Goal: Task Accomplishment & Management: Manage account settings

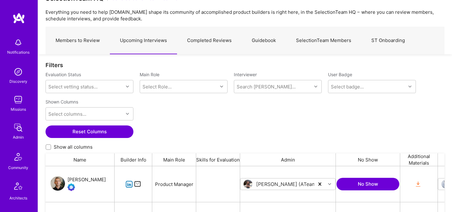
scroll to position [46, 0]
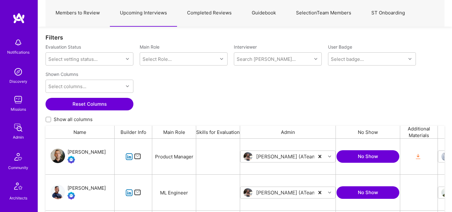
click at [91, 155] on div "Nicolas Léonard" at bounding box center [87, 153] width 38 height 8
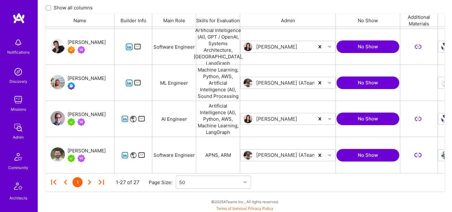
scroll to position [158, 0]
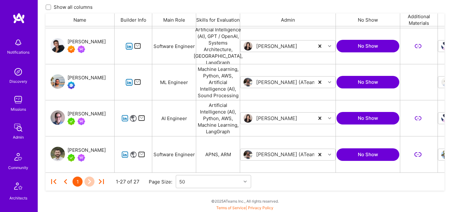
click at [89, 182] on icon at bounding box center [89, 182] width 10 height 10
click at [78, 179] on div "1" at bounding box center [78, 182] width 10 height 10
click at [65, 182] on icon at bounding box center [65, 181] width 3 height 5
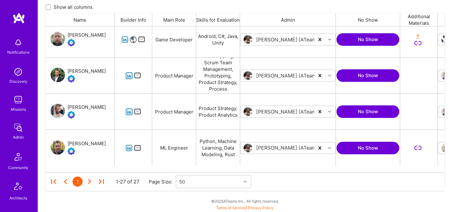
scroll to position [0, 0]
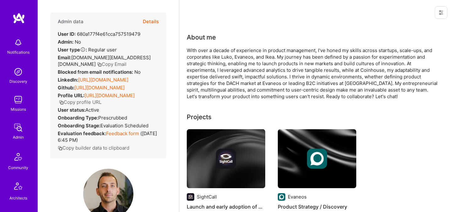
click at [148, 22] on button "Details" at bounding box center [151, 22] width 16 height 18
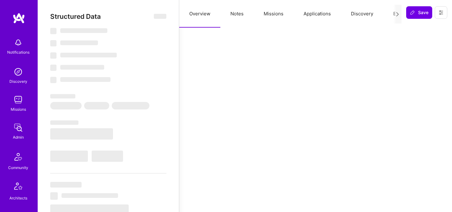
select select "Verified"
select select "ES"
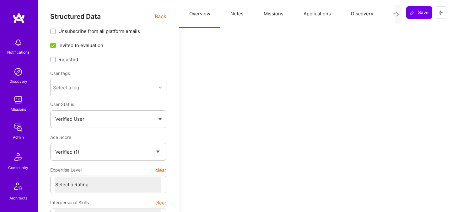
click at [393, 14] on button "Evaluation" at bounding box center [404, 14] width 43 height 28
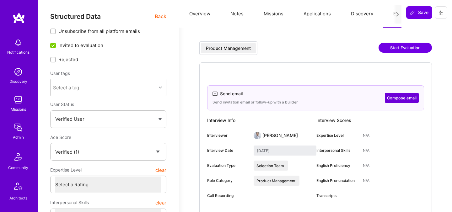
click at [401, 101] on button "Compose email" at bounding box center [402, 98] width 34 height 10
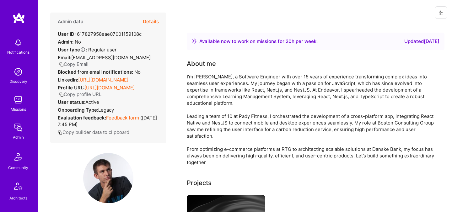
click at [148, 24] on button "Details" at bounding box center [151, 22] width 16 height 18
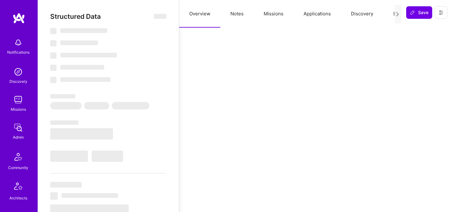
click at [393, 15] on button "Evaluation" at bounding box center [404, 14] width 43 height 28
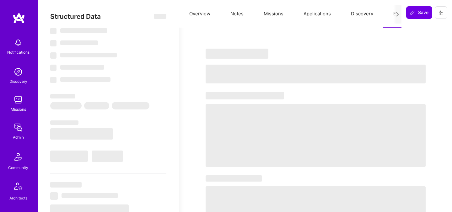
select select "Right Now"
select select "7"
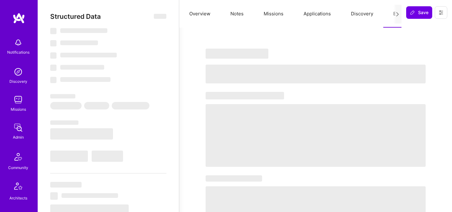
select select "PL"
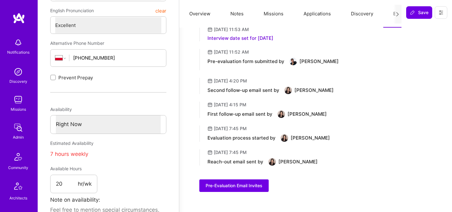
scroll to position [246, 0]
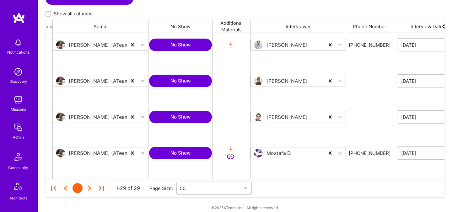
scroll to position [188, 0]
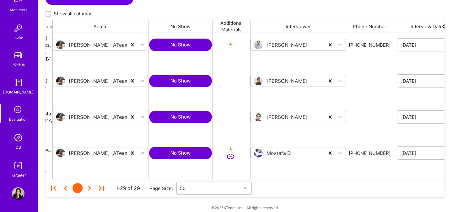
click at [13, 144] on img at bounding box center [18, 138] width 13 height 13
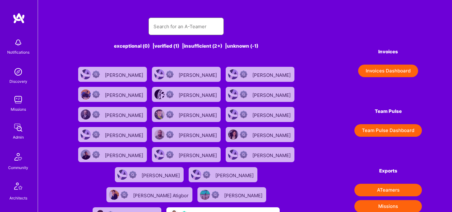
click at [172, 21] on input "text" at bounding box center [186, 27] width 65 height 16
paste input "me@pawel.io"
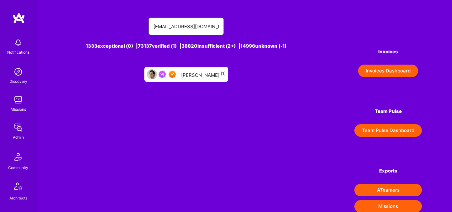
type input "me@pawel.io"
click at [199, 74] on div "Paweł Borkowski [1]" at bounding box center [203, 74] width 45 height 8
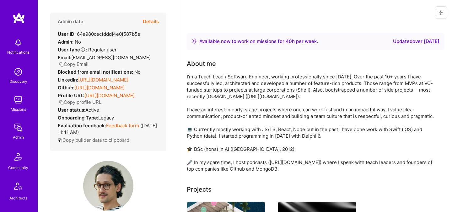
click at [150, 17] on button "Details" at bounding box center [151, 22] width 16 height 18
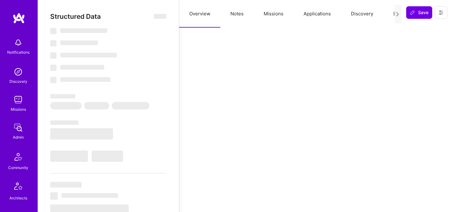
click at [389, 15] on button "Evaluation" at bounding box center [404, 14] width 43 height 28
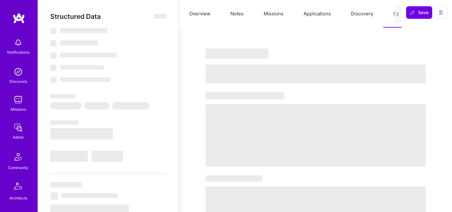
select select "Right Now"
select select "7"
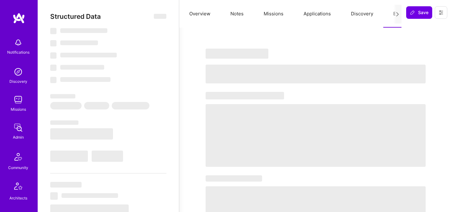
select select "US"
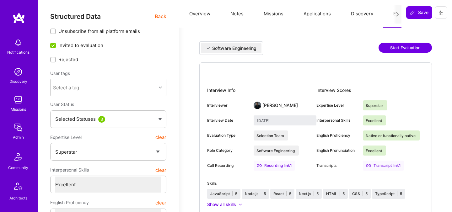
click at [161, 19] on span "Back" at bounding box center [161, 17] width 12 height 8
click at [157, 17] on span "Back" at bounding box center [161, 17] width 12 height 8
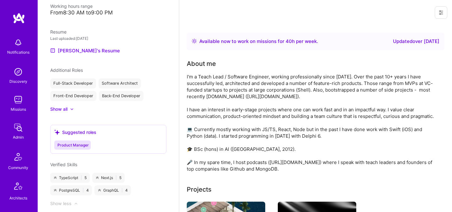
scroll to position [430, 0]
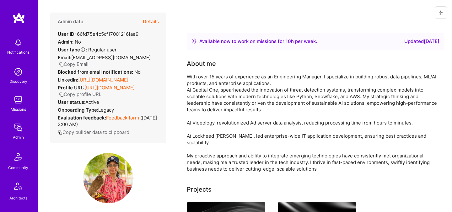
click at [154, 23] on button "Details" at bounding box center [151, 22] width 16 height 18
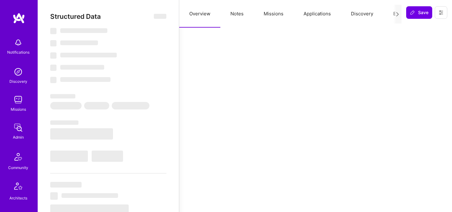
click at [239, 14] on button "Notes" at bounding box center [236, 14] width 33 height 28
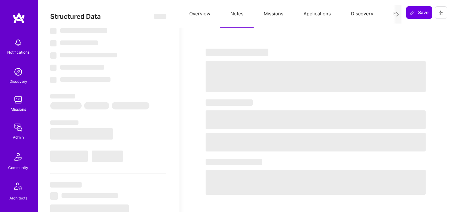
select select "Right Now"
select select "4"
select select "7"
select select "6"
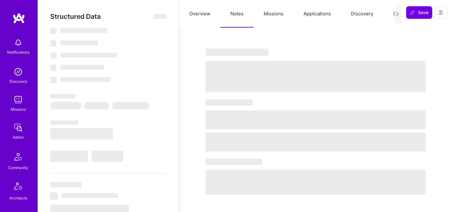
select select "US"
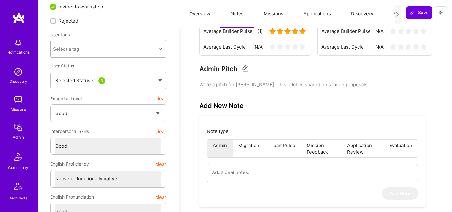
scroll to position [3, 0]
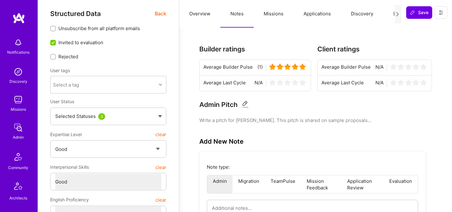
click at [163, 14] on span "Back" at bounding box center [161, 14] width 12 height 8
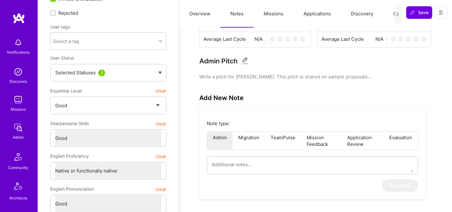
scroll to position [0, 0]
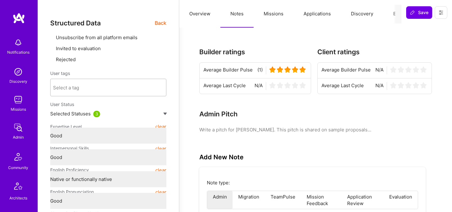
type textarea "x"
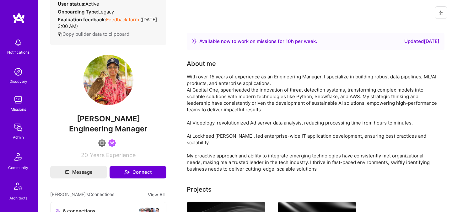
scroll to position [107, 0]
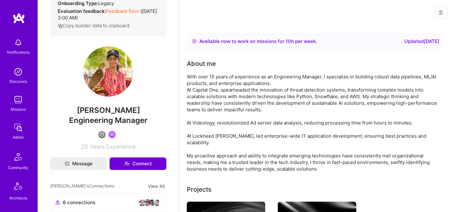
click at [99, 110] on span "sarvani kare" at bounding box center [108, 110] width 116 height 9
copy span "sarvani kare"
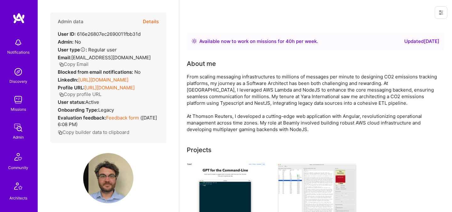
click at [153, 20] on button "Details" at bounding box center [151, 22] width 16 height 18
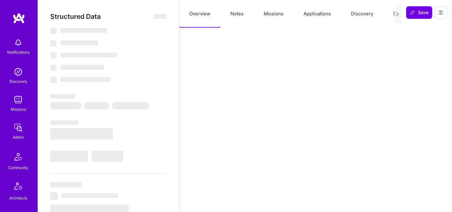
click at [394, 14] on div at bounding box center [397, 14] width 8 height 19
click at [392, 14] on button "Evaluation" at bounding box center [404, 14] width 43 height 28
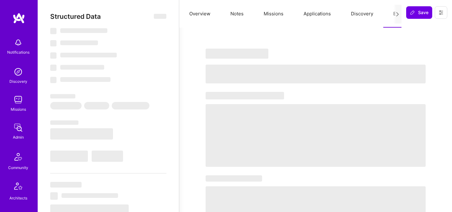
select select "Right Now"
select select "7"
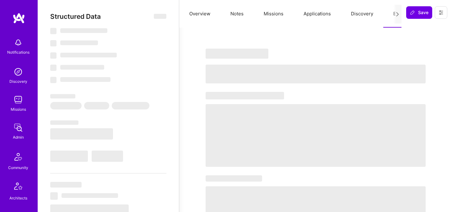
select select "IT"
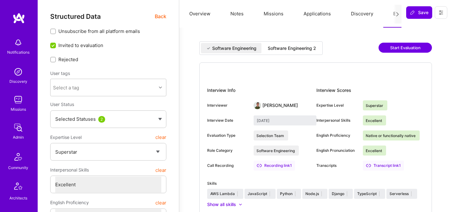
click at [292, 48] on div "Software Engineering 2" at bounding box center [292, 48] width 48 height 6
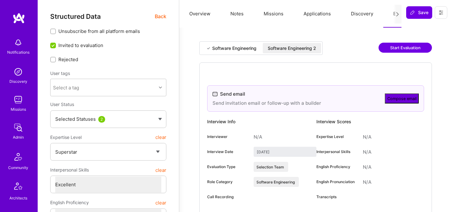
type input "[DATE]"
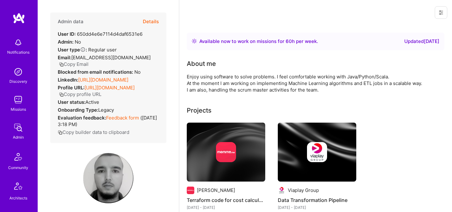
click at [152, 19] on button "Details" at bounding box center [151, 22] width 16 height 18
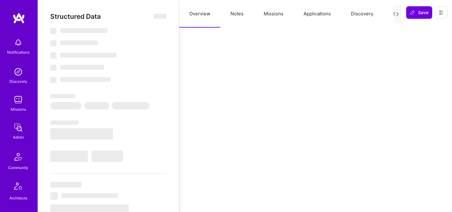
select select "Right Now"
select select "4"
select select "7"
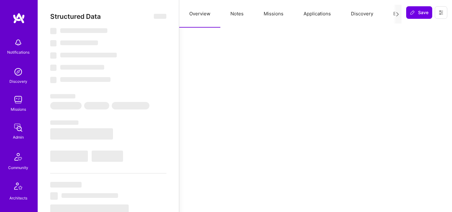
select select "US"
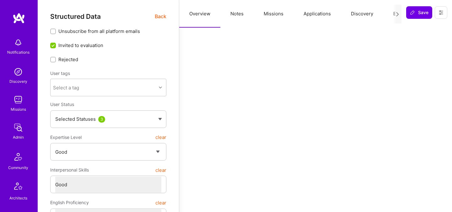
click at [238, 15] on button "Notes" at bounding box center [236, 14] width 33 height 28
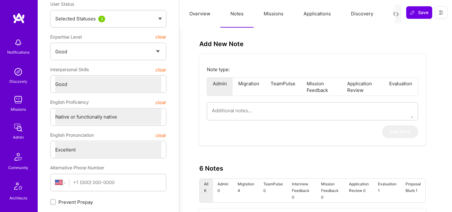
scroll to position [103, 0]
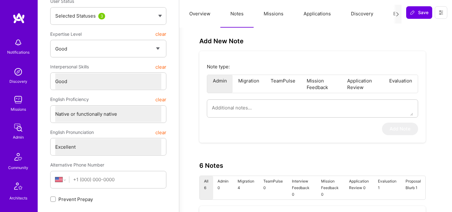
click at [349, 84] on li "Application Review" at bounding box center [363, 84] width 42 height 18
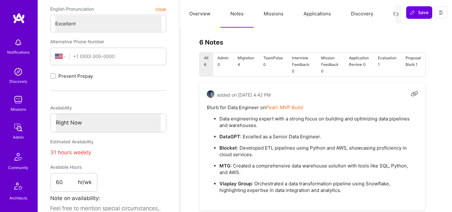
scroll to position [226, 0]
click at [295, 64] on li "Interview Feedback 0" at bounding box center [302, 65] width 30 height 24
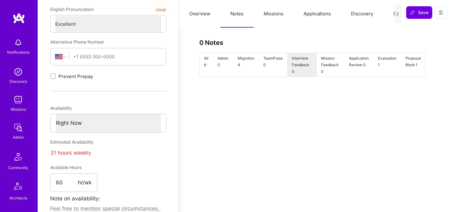
click at [319, 65] on li "Mission Feedback 0" at bounding box center [331, 65] width 28 height 24
click at [349, 65] on li "Application Review 0" at bounding box center [358, 65] width 29 height 24
type textarea "x"
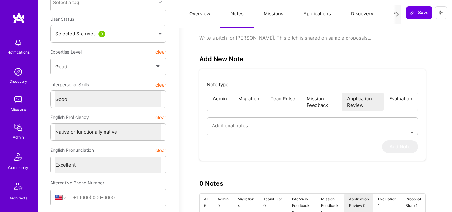
scroll to position [0, 12]
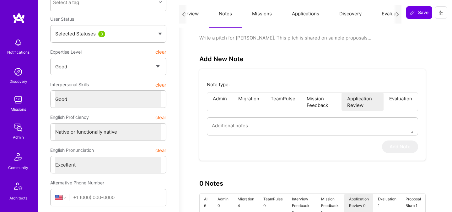
click at [312, 15] on button "Applications" at bounding box center [305, 14] width 47 height 28
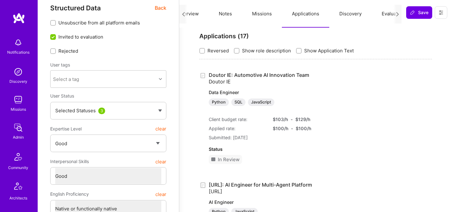
scroll to position [0, 0]
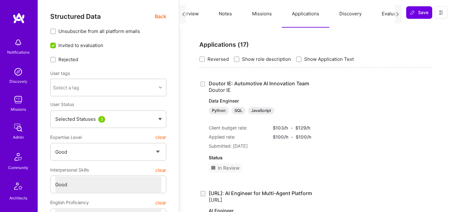
click at [161, 18] on span "Back" at bounding box center [161, 17] width 12 height 8
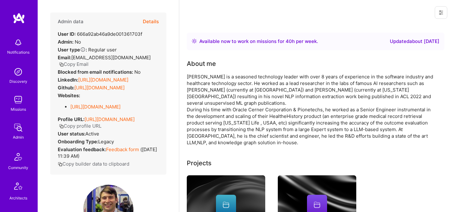
click at [153, 24] on button "Details" at bounding box center [151, 22] width 16 height 18
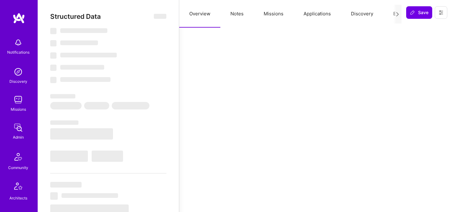
select select "Right Now"
select select "Verified"
select select "US"
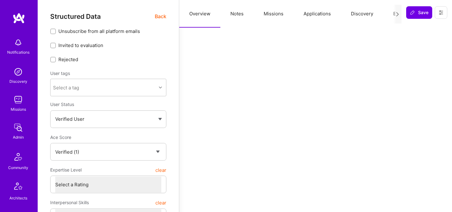
click at [388, 16] on button "Evaluation" at bounding box center [404, 14] width 43 height 28
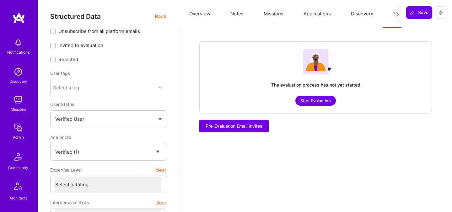
click at [268, 15] on button "Missions" at bounding box center [274, 14] width 40 height 28
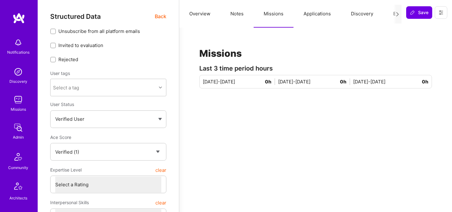
click at [305, 16] on button "Applications" at bounding box center [317, 14] width 47 height 28
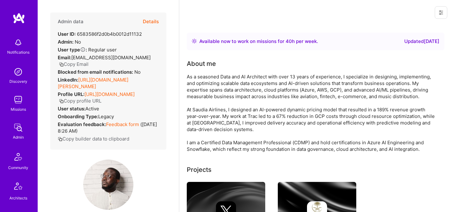
click at [151, 19] on button "Details" at bounding box center [151, 22] width 16 height 18
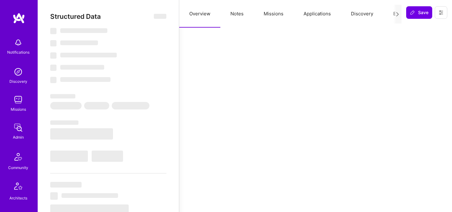
click at [321, 15] on button "Applications" at bounding box center [317, 14] width 47 height 28
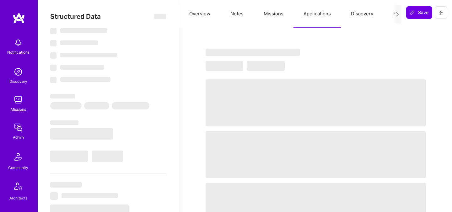
select select "Right Now"
select select "4"
select select "6"
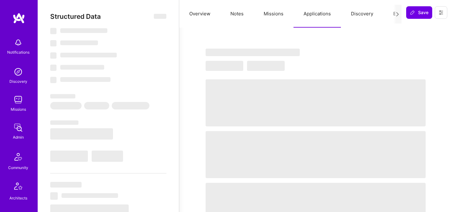
select select "DE"
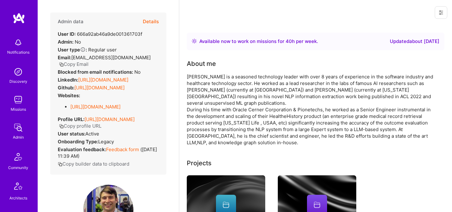
click at [150, 20] on button "Details" at bounding box center [151, 22] width 16 height 18
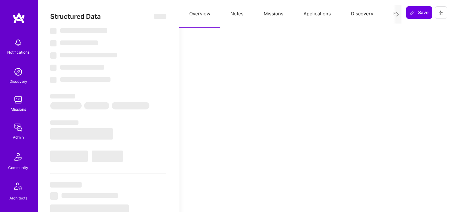
select select "Right Now"
select select "Verified"
select select "US"
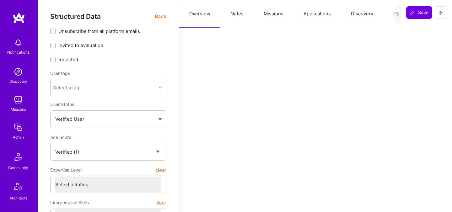
click at [311, 14] on button "Applications" at bounding box center [317, 14] width 47 height 28
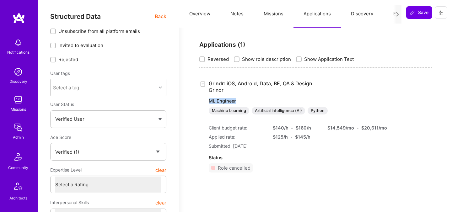
drag, startPoint x: 208, startPoint y: 102, endPoint x: 247, endPoint y: 103, distance: 39.6
click at [247, 103] on div "Grindr: iOS, Android, Data, BE, QA & Design Grindr ML Engineer Machine Learning…" at bounding box center [315, 128] width 233 height 97
